Goal: Information Seeking & Learning: Check status

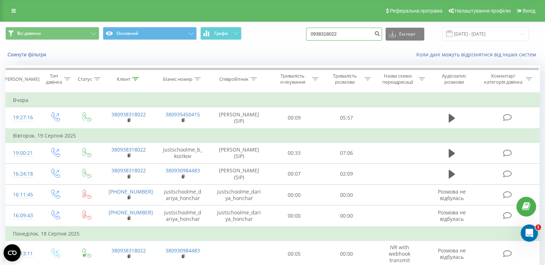
drag, startPoint x: 0, startPoint y: 0, endPoint x: 283, endPoint y: 29, distance: 284.3
click at [283, 29] on div "Всі дзвінки Основний Графік 0938318022 Експорт .csv .xls .xlsx [DATE] - [DATE]" at bounding box center [272, 34] width 535 height 14
paste input "[PHONE_NUMBER]"
drag, startPoint x: 318, startPoint y: 35, endPoint x: 314, endPoint y: 33, distance: 4.2
click at [314, 33] on div "Всі дзвінки Основний Графік [PHONE_NUMBER] Експорт .csv .xls .xlsx [DATE] - [DA…" at bounding box center [272, 34] width 535 height 14
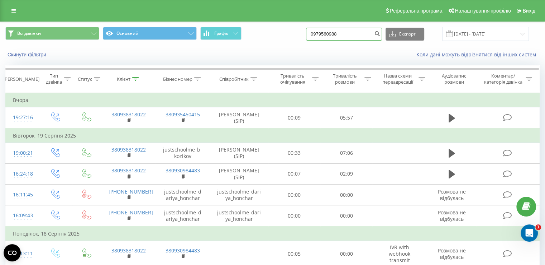
type input "0979560988"
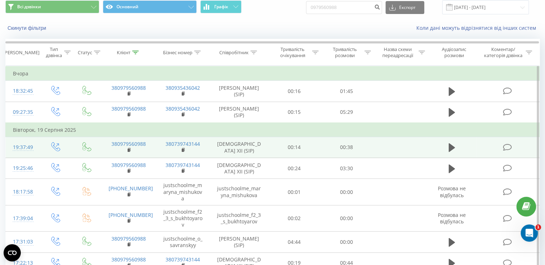
scroll to position [36, 0]
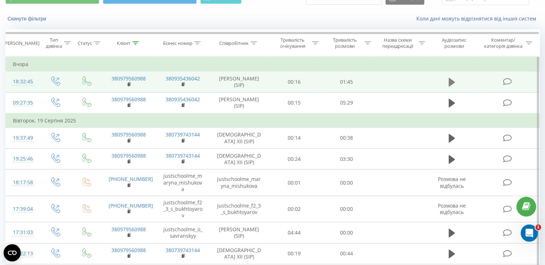
click at [453, 81] on icon at bounding box center [452, 82] width 6 height 9
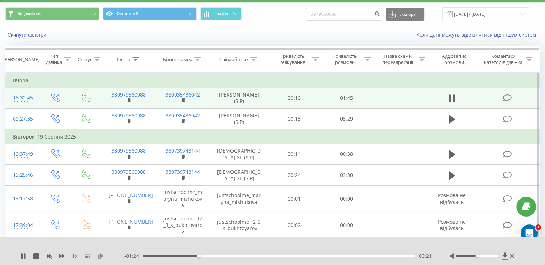
scroll to position [0, 0]
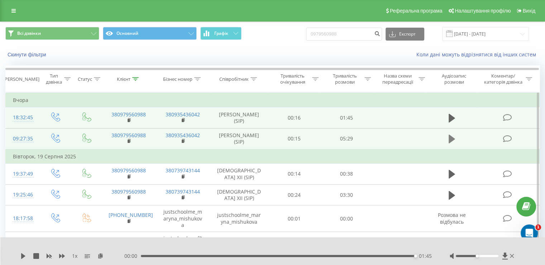
click at [450, 138] on icon at bounding box center [452, 138] width 6 height 9
drag, startPoint x: 201, startPoint y: 5, endPoint x: 98, endPoint y: 257, distance: 272.4
click at [98, 257] on icon at bounding box center [101, 255] width 6 height 5
click at [451, 119] on icon at bounding box center [452, 118] width 6 height 9
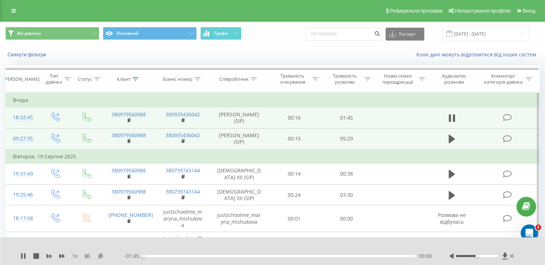
click at [103, 256] on icon at bounding box center [101, 255] width 6 height 5
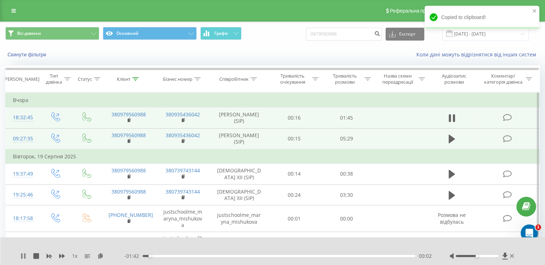
click at [22, 257] on icon at bounding box center [21, 256] width 1 height 6
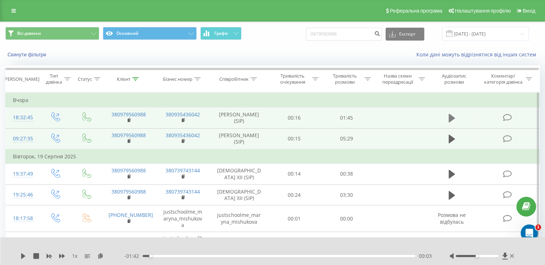
click at [453, 117] on icon at bounding box center [452, 118] width 6 height 9
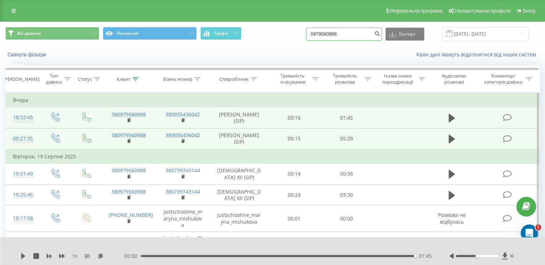
drag, startPoint x: 313, startPoint y: 40, endPoint x: 270, endPoint y: 46, distance: 43.4
click at [270, 46] on div "Всі дзвінки Основний Графік 0979560988 Експорт .csv .xls .xlsx [DATE] - [DATE] …" at bounding box center [272, 42] width 545 height 41
paste input "92045343"
type input "0992045343"
